Goal: Task Accomplishment & Management: Understand process/instructions

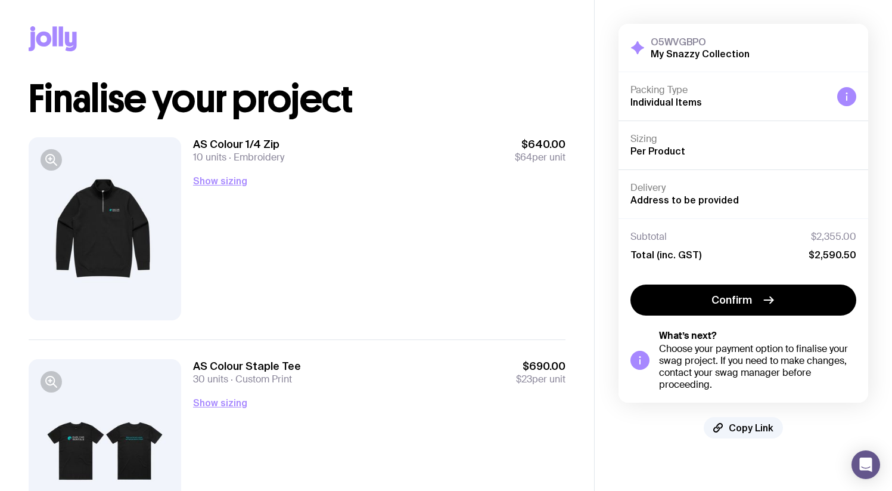
scroll to position [5, 0]
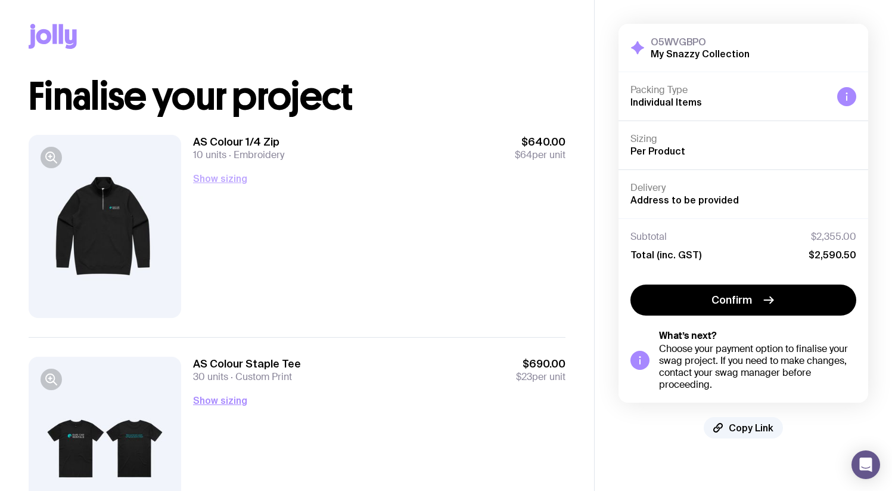
click at [217, 179] on button "Show sizing" at bounding box center [220, 178] width 54 height 14
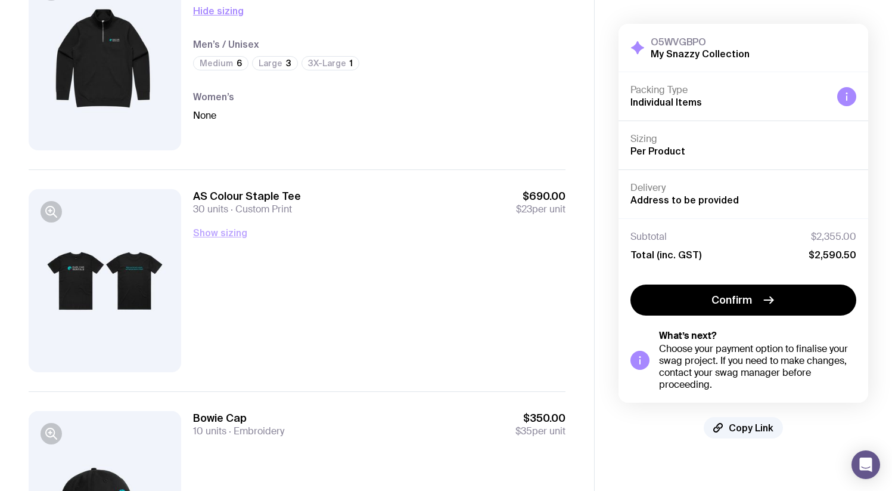
click at [228, 231] on button "Show sizing" at bounding box center [220, 232] width 54 height 14
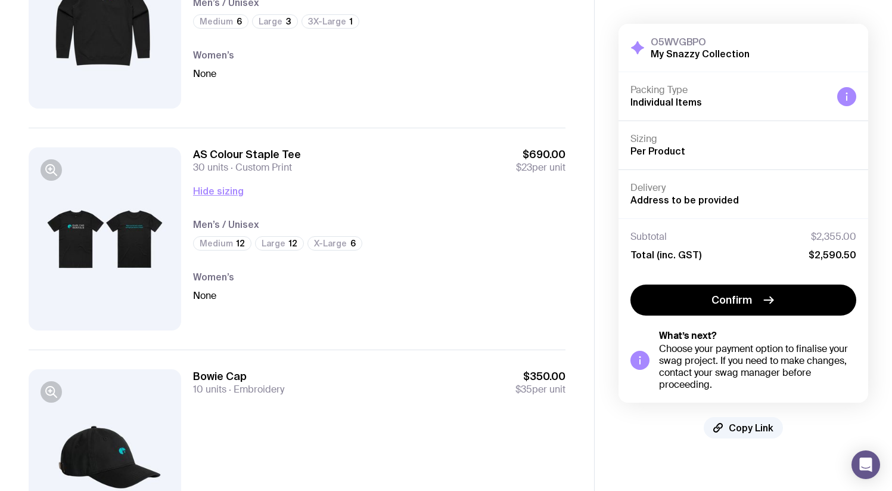
drag, startPoint x: 223, startPoint y: 382, endPoint x: 228, endPoint y: 358, distance: 25.0
click at [226, 368] on div "Bowie Cap 10 units Embroidery $350.00 $35 per unit" at bounding box center [297, 460] width 537 height 222
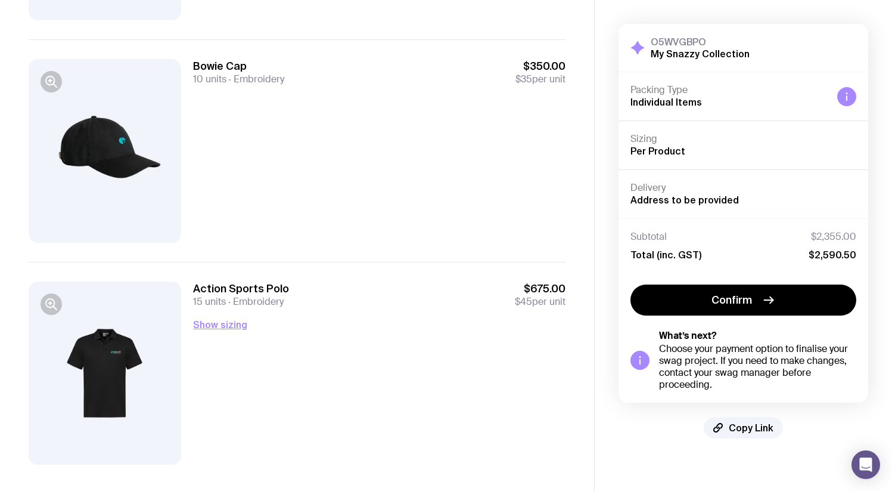
scroll to position [541, 0]
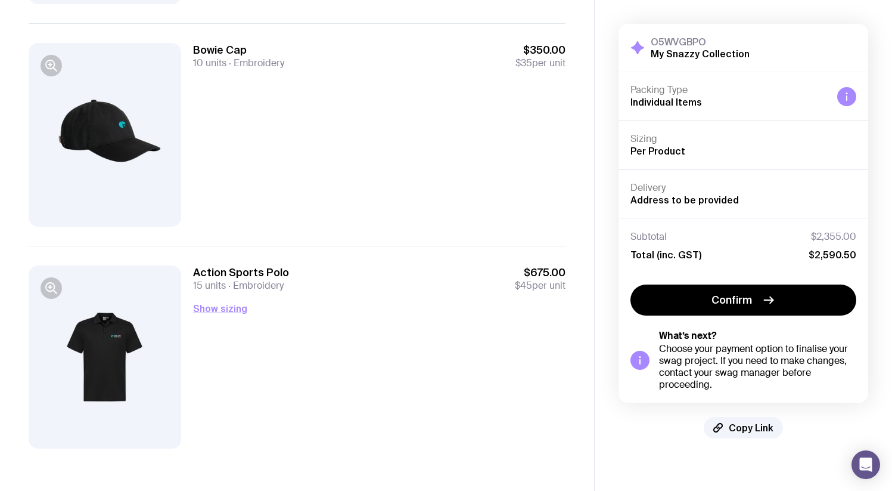
click at [235, 218] on div "Bowie Cap 10 units Embroidery $350.00 $35 per unit" at bounding box center [379, 134] width 373 height 183
click at [324, 364] on div "Action Sports Polo 15 units Embroidery $675.00 $45 per unit Show sizing Men’s /…" at bounding box center [379, 356] width 373 height 183
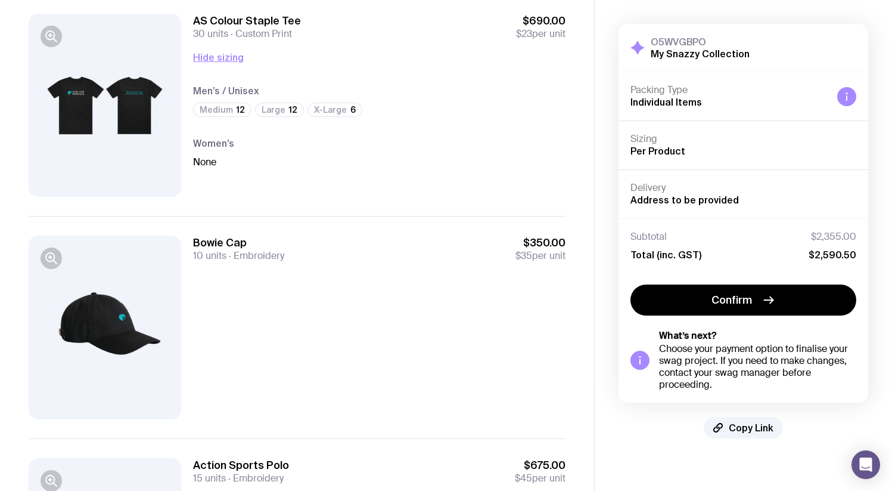
scroll to position [343, 0]
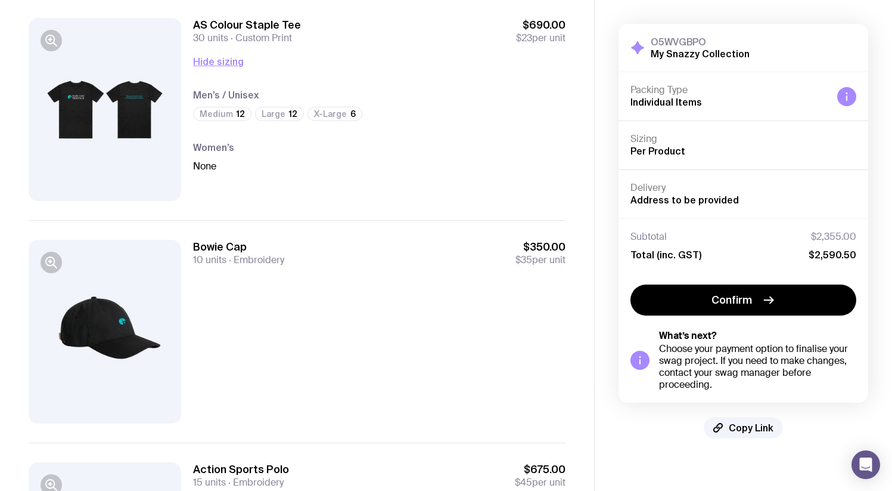
click at [211, 51] on div "AS Colour Staple Tee 30 units Custom Print $690.00 $23 per unit Hide sizing Men…" at bounding box center [379, 109] width 373 height 183
click at [212, 58] on button "Hide sizing" at bounding box center [218, 61] width 51 height 14
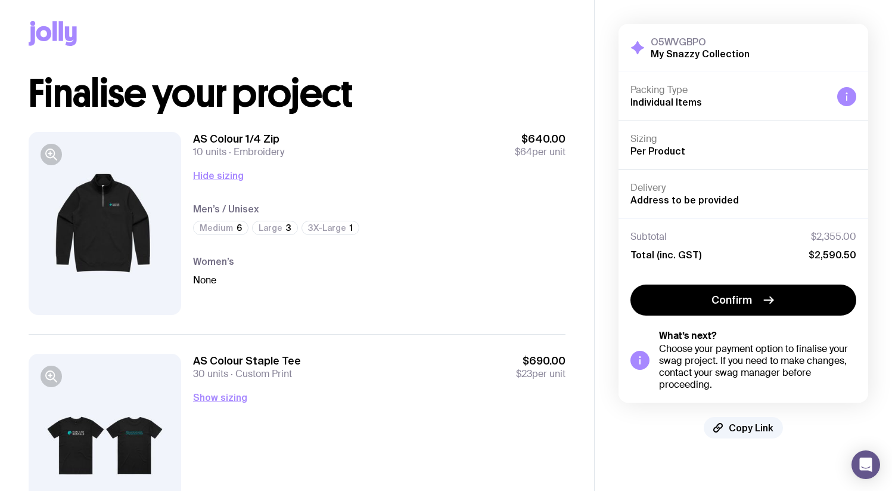
scroll to position [0, 0]
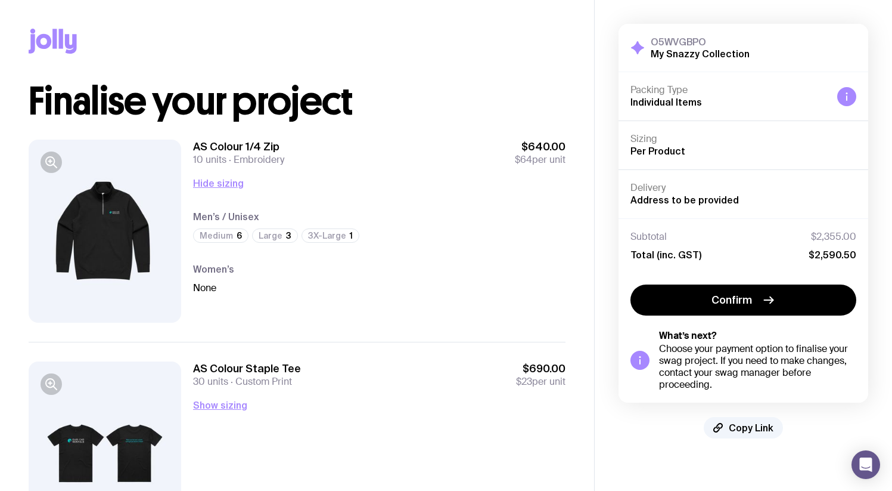
click at [669, 203] on span "Address to be provided" at bounding box center [685, 199] width 109 height 11
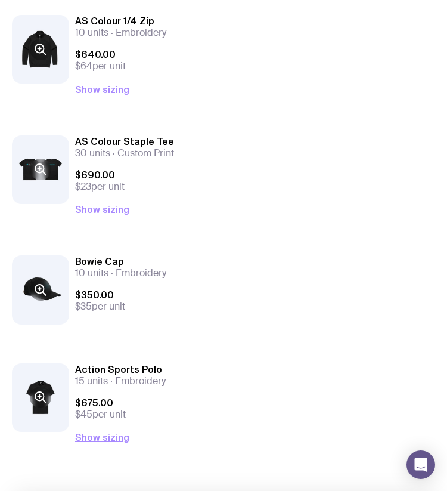
scroll to position [102, 0]
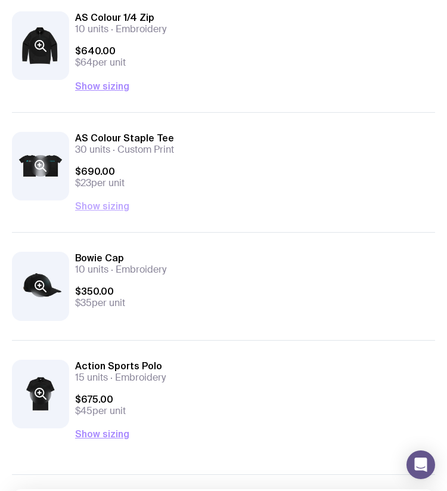
click at [109, 212] on button "Show sizing" at bounding box center [102, 206] width 54 height 14
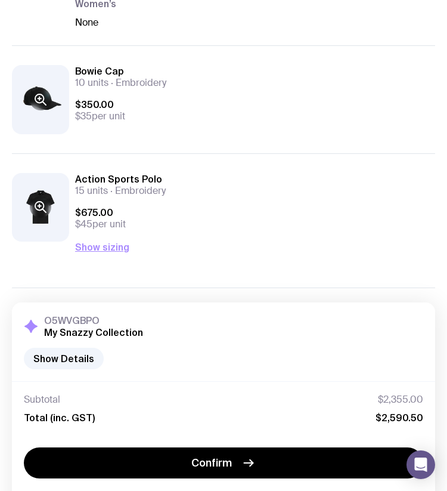
scroll to position [391, 0]
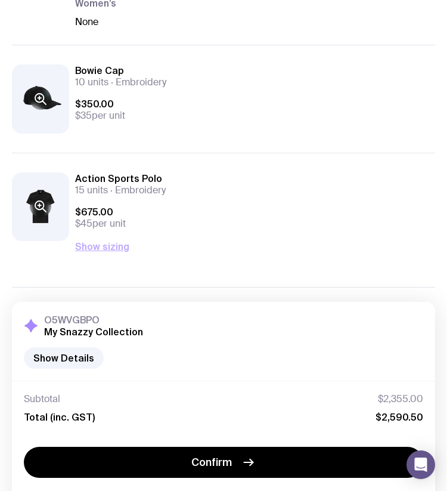
click at [101, 249] on button "Show sizing" at bounding box center [102, 246] width 54 height 14
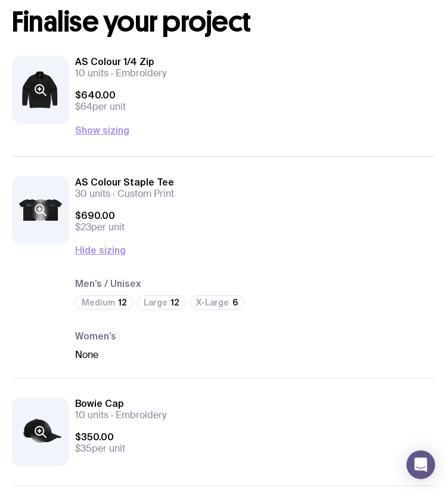
scroll to position [57, 0]
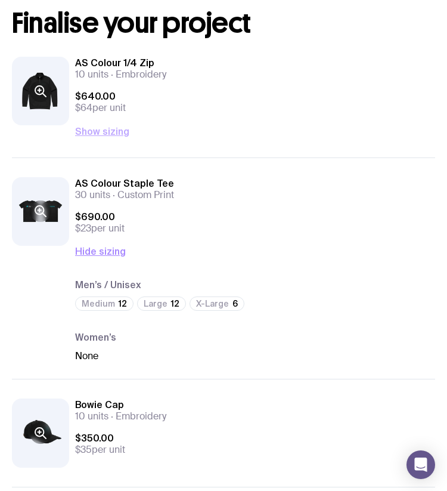
click at [101, 129] on button "Show sizing" at bounding box center [102, 131] width 54 height 14
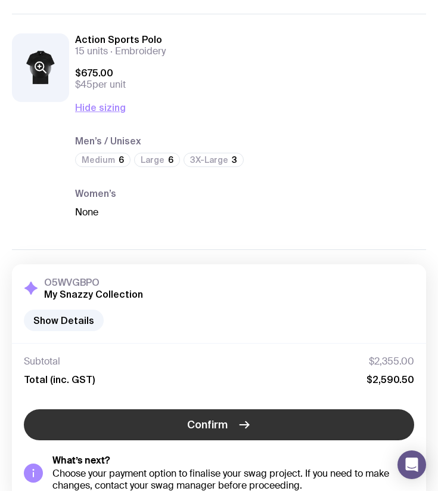
scroll to position [657, 0]
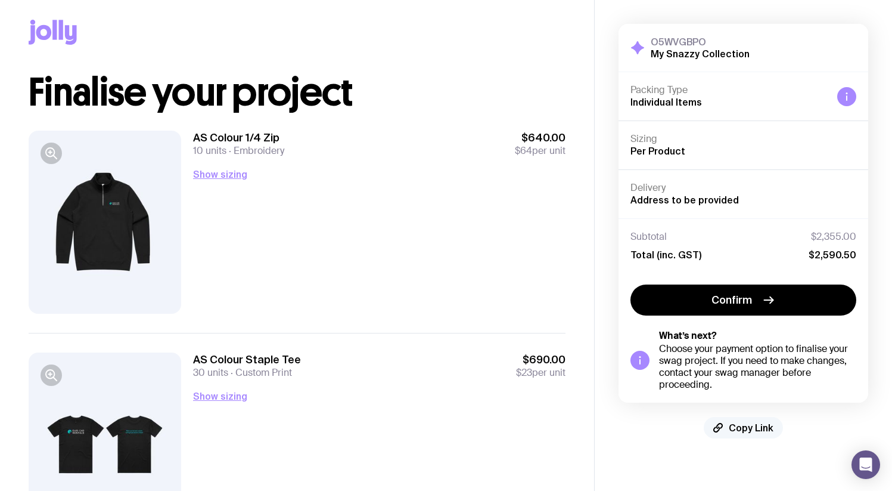
scroll to position [17, 0]
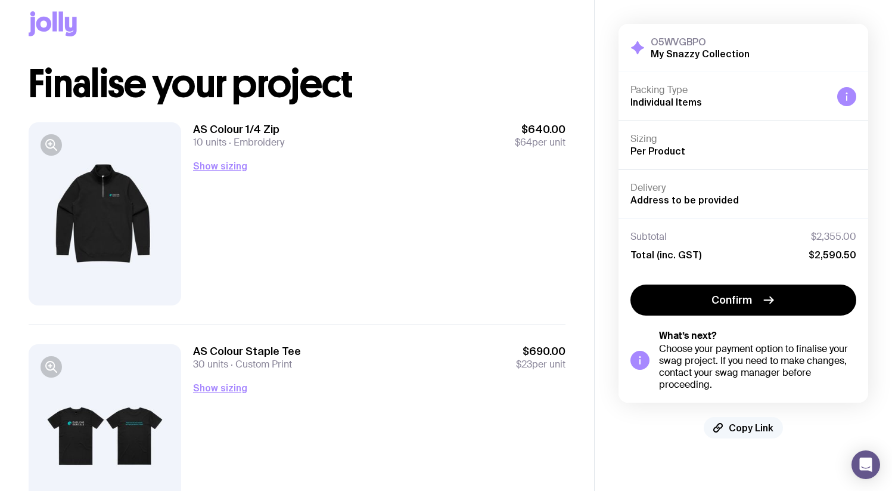
click at [750, 433] on button "Copy Link" at bounding box center [743, 427] width 79 height 21
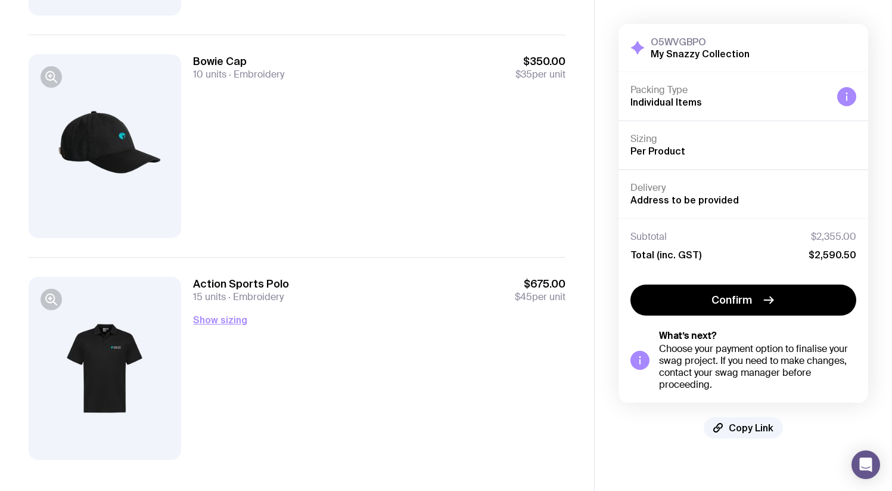
scroll to position [541, 0]
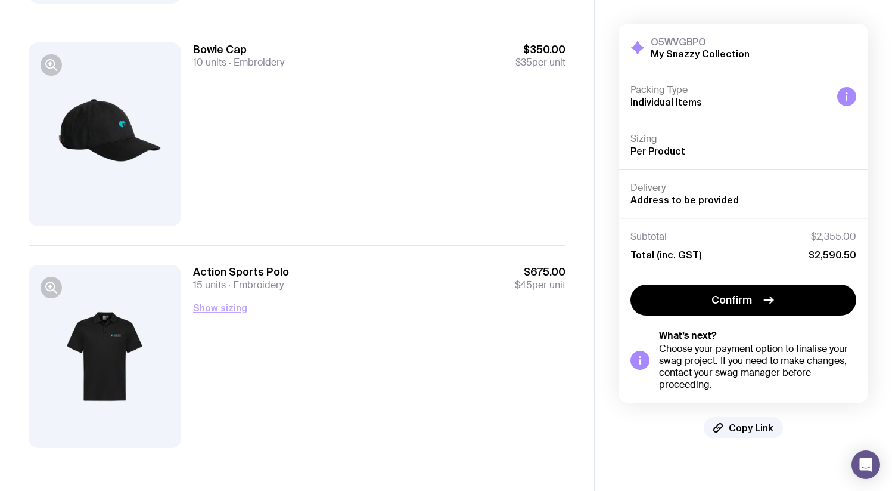
click at [230, 308] on button "Show sizing" at bounding box center [220, 307] width 54 height 14
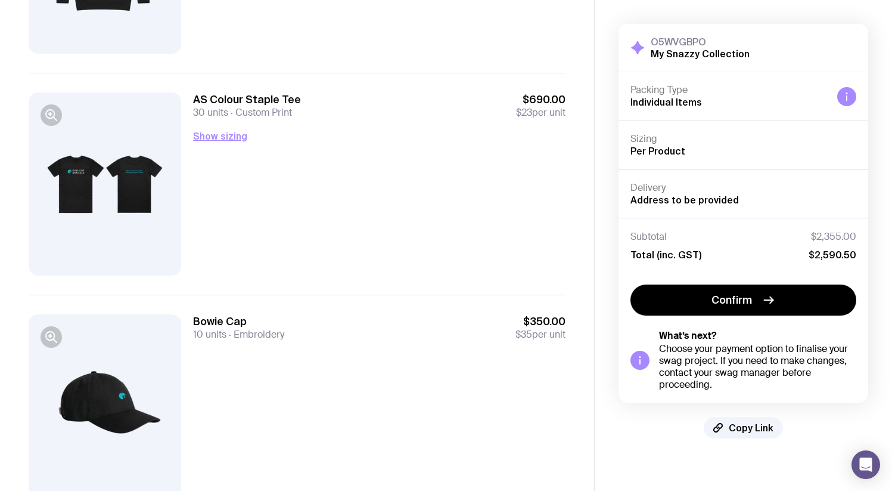
scroll to position [256, 0]
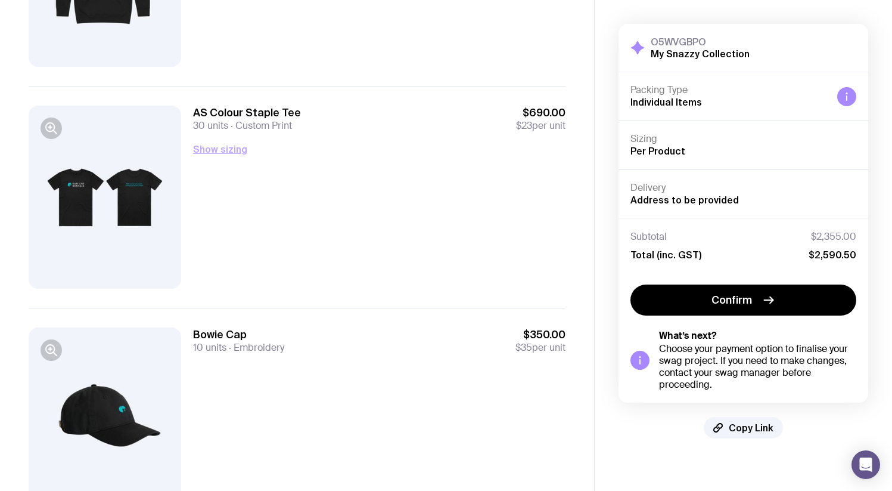
click at [240, 149] on button "Show sizing" at bounding box center [220, 149] width 54 height 14
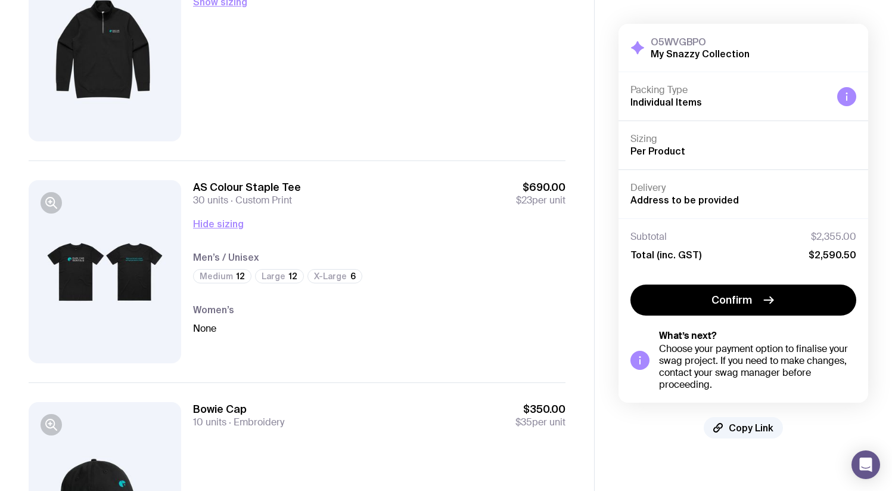
scroll to position [38, 0]
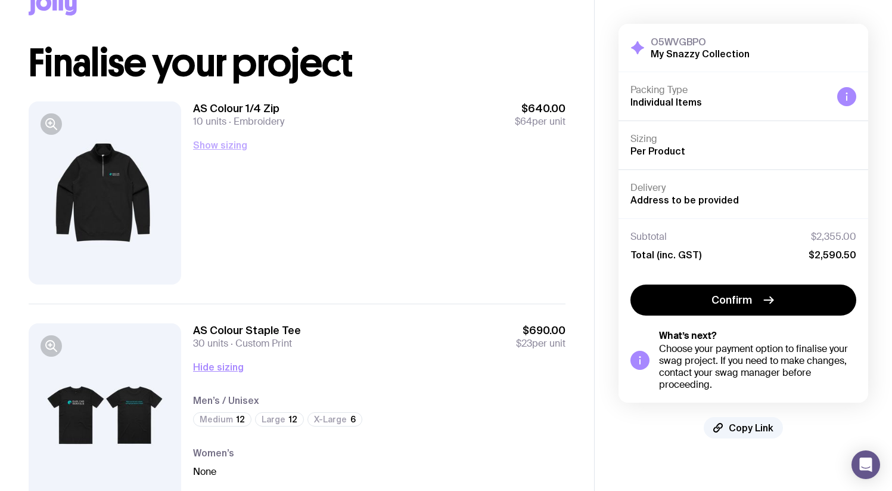
click at [228, 147] on button "Show sizing" at bounding box center [220, 145] width 54 height 14
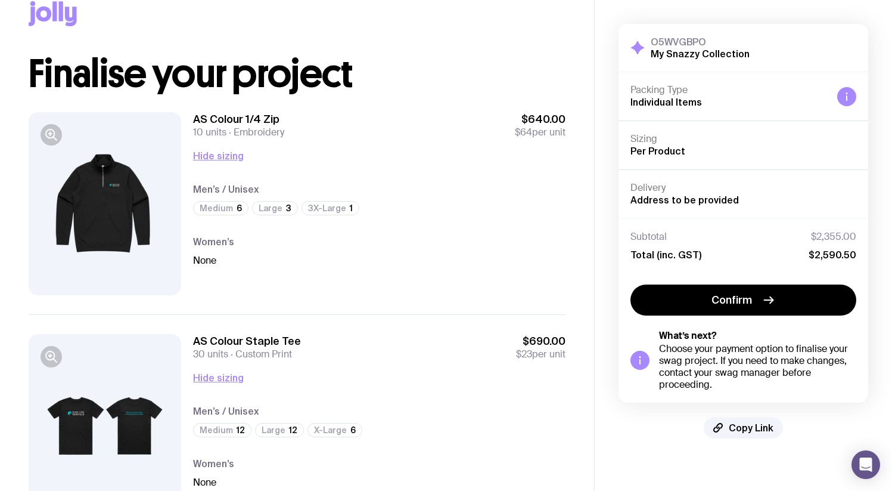
scroll to position [0, 0]
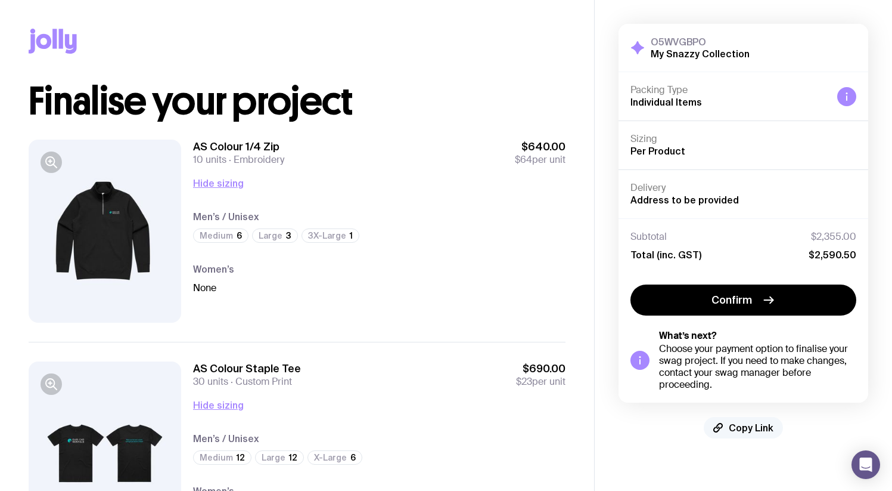
click at [761, 433] on button "Copy Link" at bounding box center [743, 427] width 79 height 21
